Goal: Information Seeking & Learning: Learn about a topic

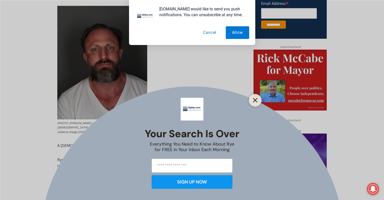
click at [257, 99] on icon "Close" at bounding box center [255, 100] width 5 height 5
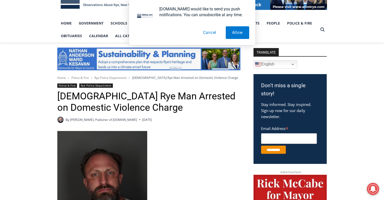
scroll to position [41, 0]
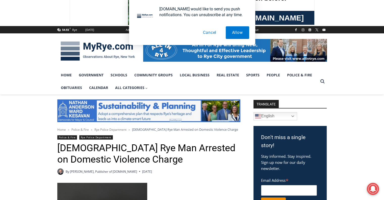
click at [212, 31] on button "Cancel" at bounding box center [210, 32] width 26 height 13
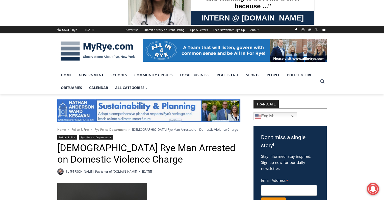
click at [117, 47] on img at bounding box center [97, 51] width 81 height 26
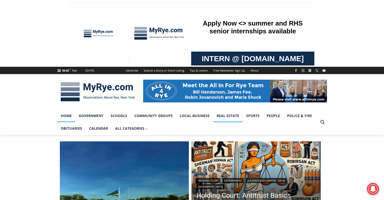
click at [219, 114] on link "Real Estate" at bounding box center [228, 115] width 30 height 13
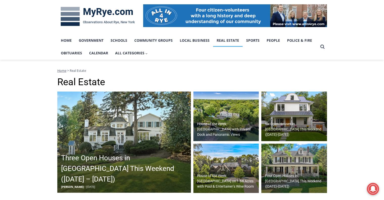
scroll to position [76, 0]
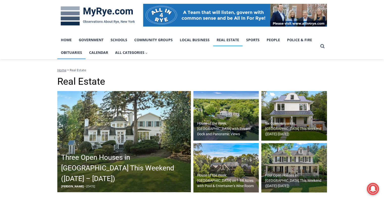
click at [78, 54] on link "Obituaries" at bounding box center [71, 52] width 28 height 13
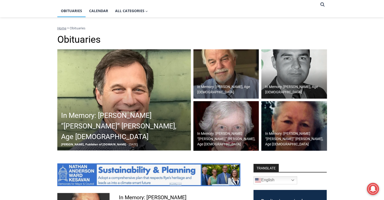
scroll to position [118, 0]
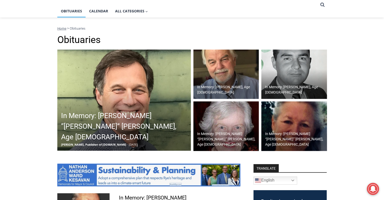
click at [114, 127] on h2 "In Memory: [PERSON_NAME] “[PERSON_NAME]” [PERSON_NAME], Age [DEMOGRAPHIC_DATA]" at bounding box center [125, 126] width 129 height 32
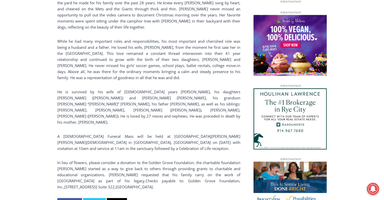
scroll to position [421, 0]
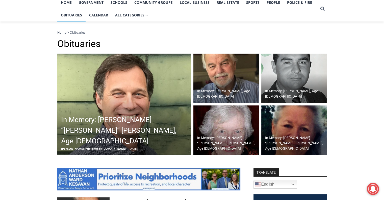
click at [222, 67] on img at bounding box center [227, 79] width 66 height 50
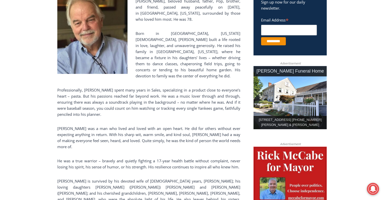
scroll to position [202, 0]
